Goal: Find specific page/section: Find specific page/section

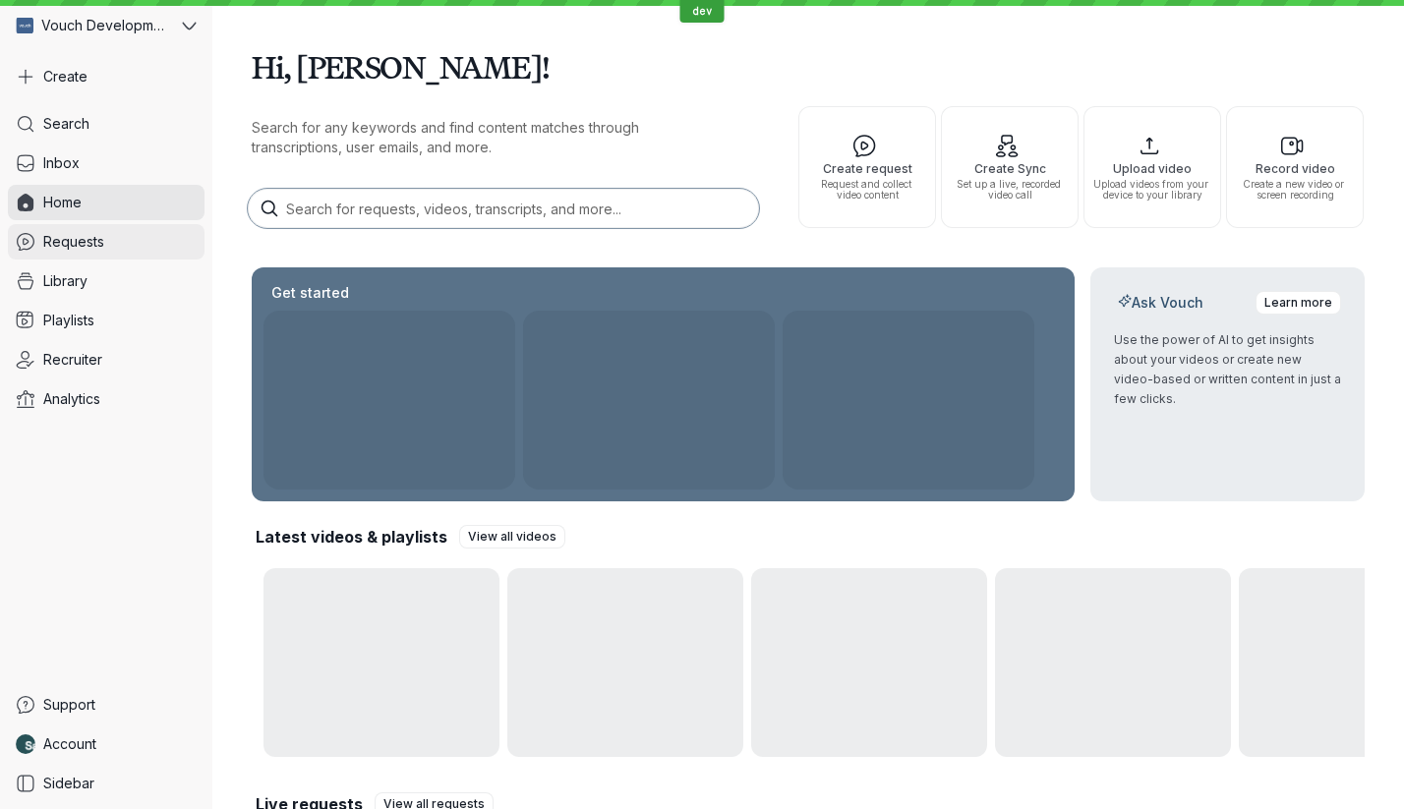
click at [96, 242] on span "Requests" at bounding box center [73, 242] width 61 height 20
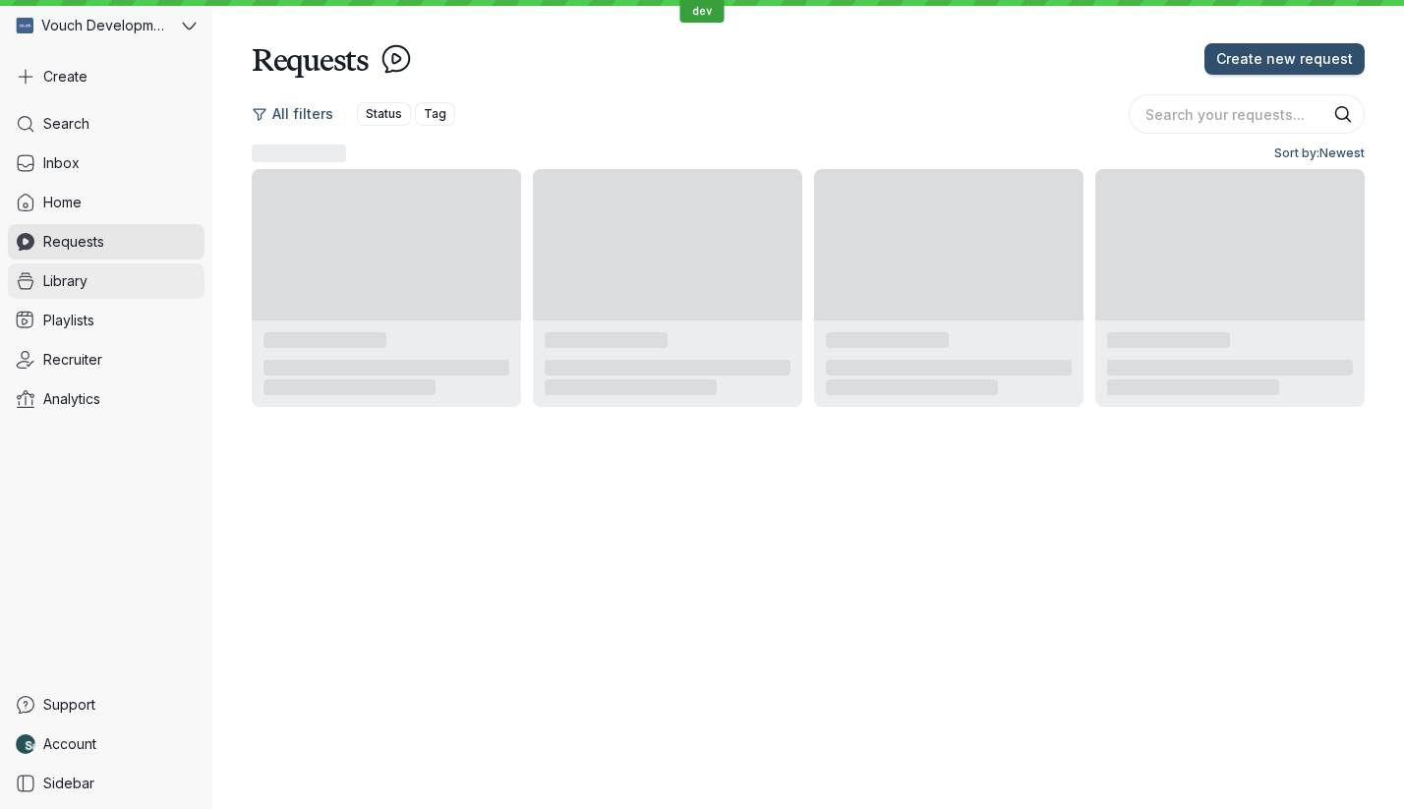
click at [99, 287] on link "Library" at bounding box center [106, 281] width 197 height 35
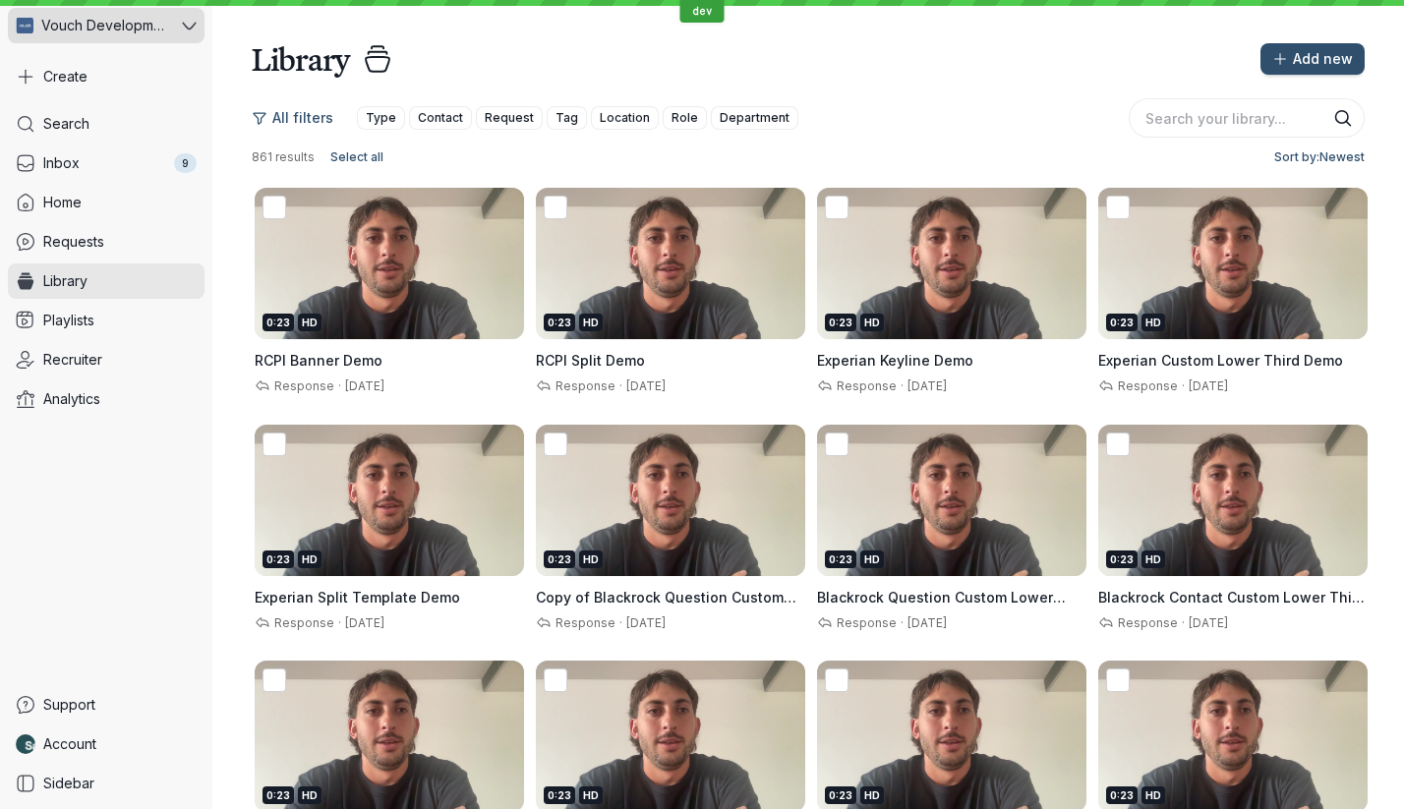
click at [119, 41] on div "Vouch Development Team" at bounding box center [93, 25] width 170 height 35
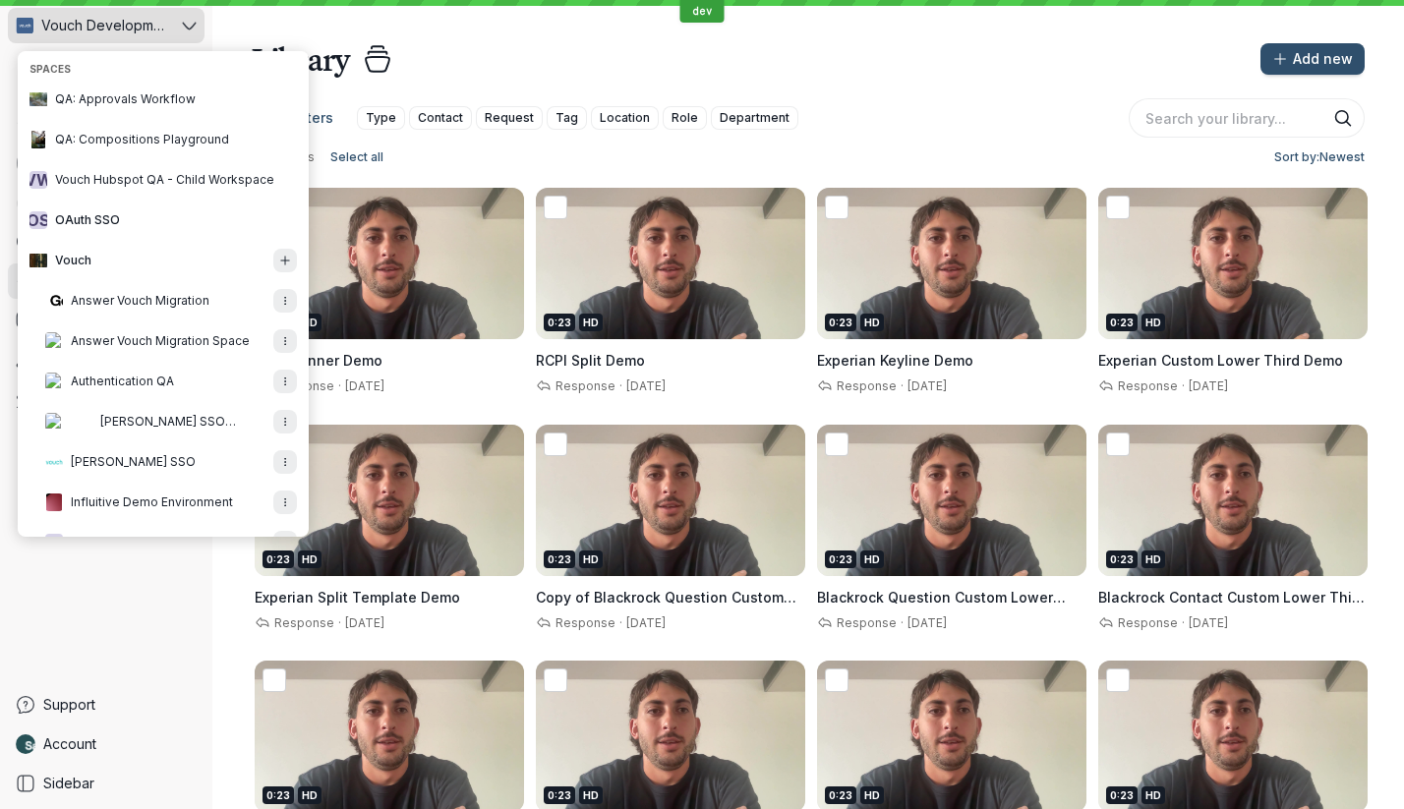
scroll to position [323, 0]
